Goal: Task Accomplishment & Management: Manage account settings

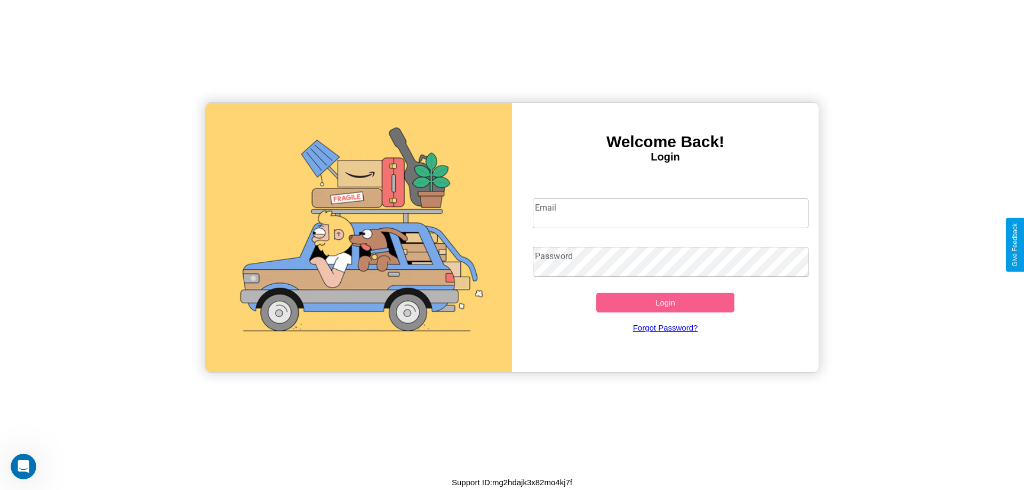
click at [670, 213] on input "Email" at bounding box center [671, 213] width 276 height 30
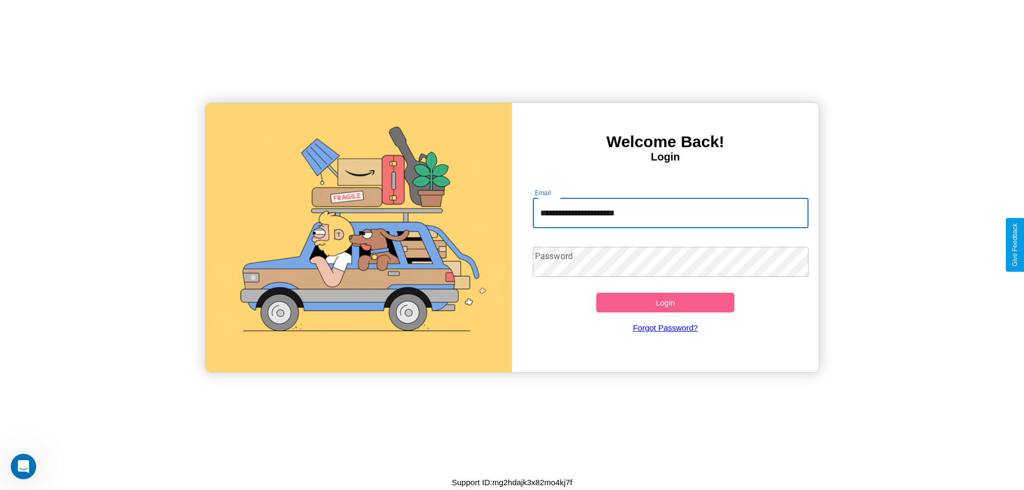
type input "**********"
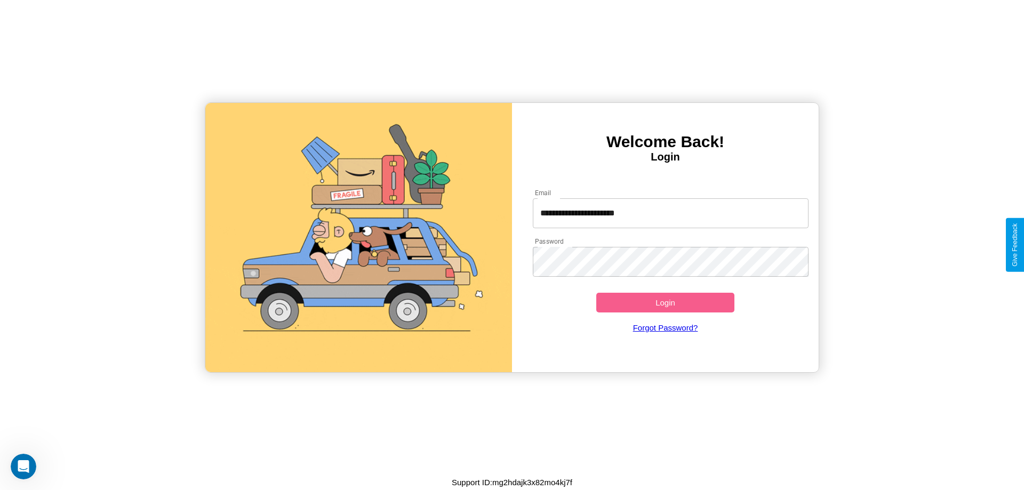
click at [665, 302] on button "Login" at bounding box center [665, 303] width 138 height 20
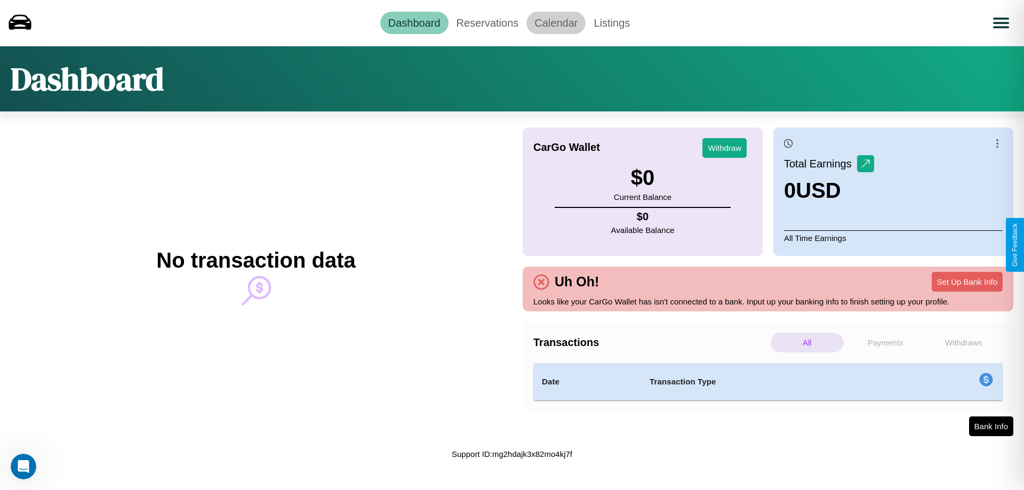
click at [556, 22] on link "Calendar" at bounding box center [555, 23] width 59 height 22
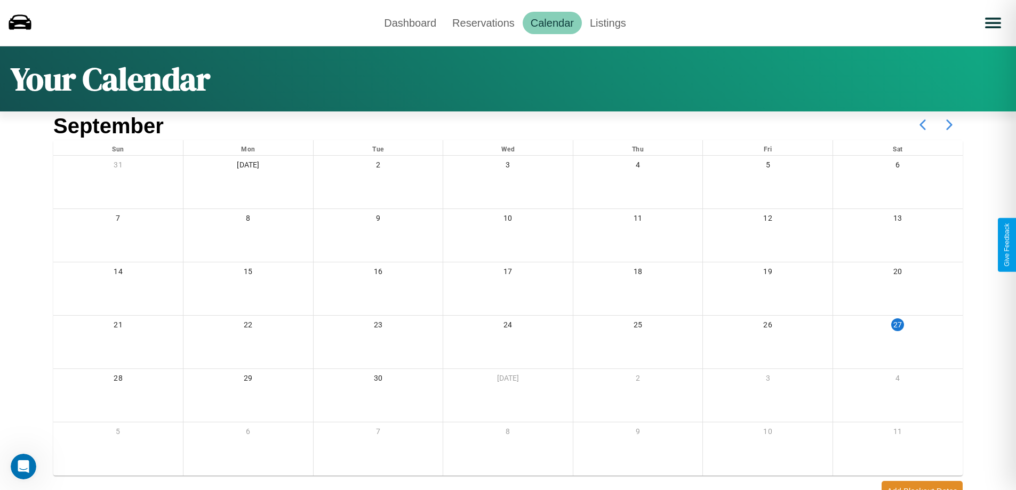
click at [949, 125] on icon at bounding box center [949, 124] width 27 height 27
click at [483, 22] on link "Reservations" at bounding box center [483, 23] width 78 height 22
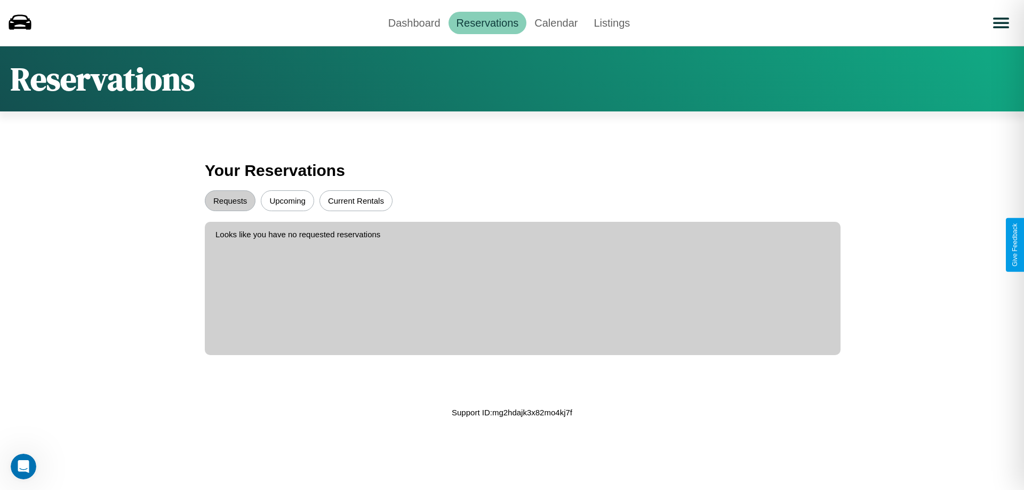
click at [287, 201] on button "Upcoming" at bounding box center [287, 200] width 53 height 21
click at [230, 201] on button "Requests" at bounding box center [230, 200] width 51 height 21
click at [414, 22] on link "Dashboard" at bounding box center [414, 23] width 68 height 22
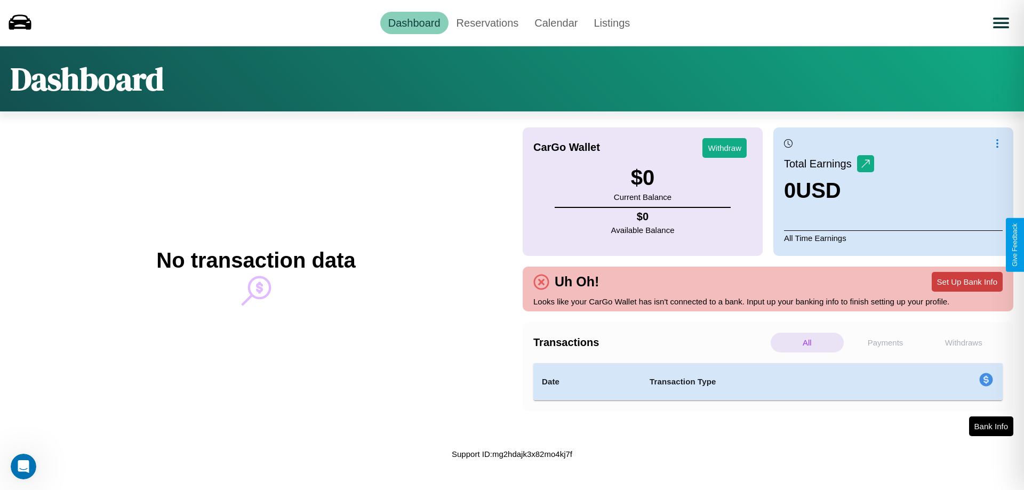
click at [967, 282] on button "Set Up Bank Info" at bounding box center [967, 282] width 71 height 20
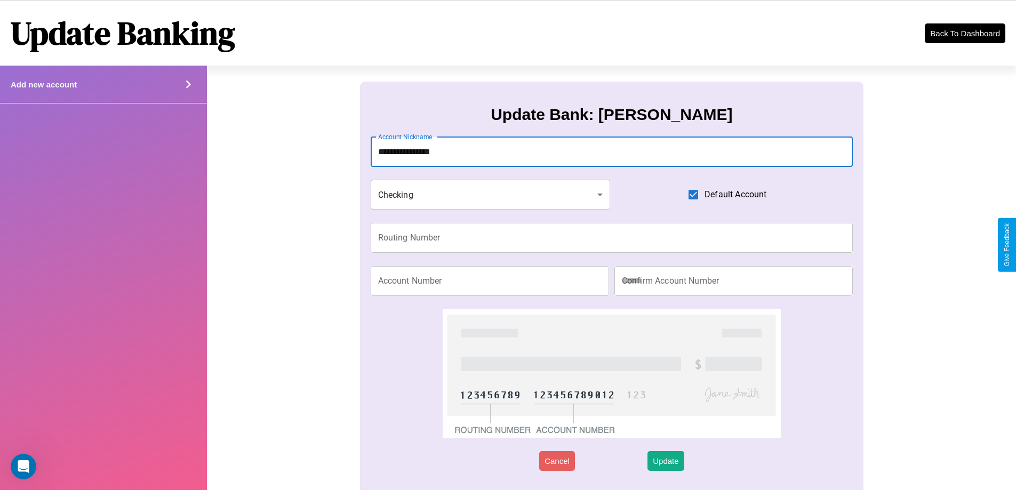
type input "**********"
